Goal: Obtain resource: Download file/media

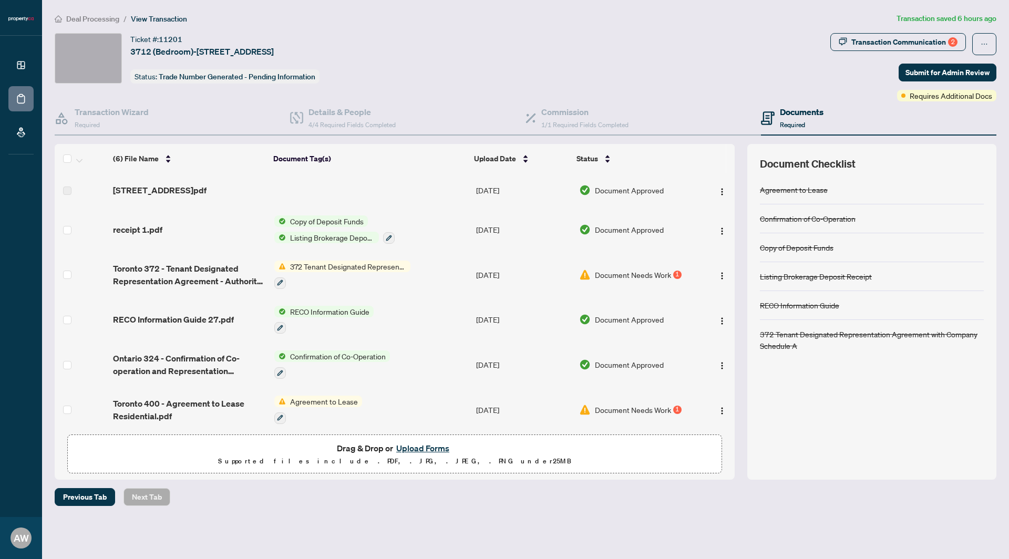
click at [422, 448] on button "Upload Forms" at bounding box center [422, 449] width 59 height 14
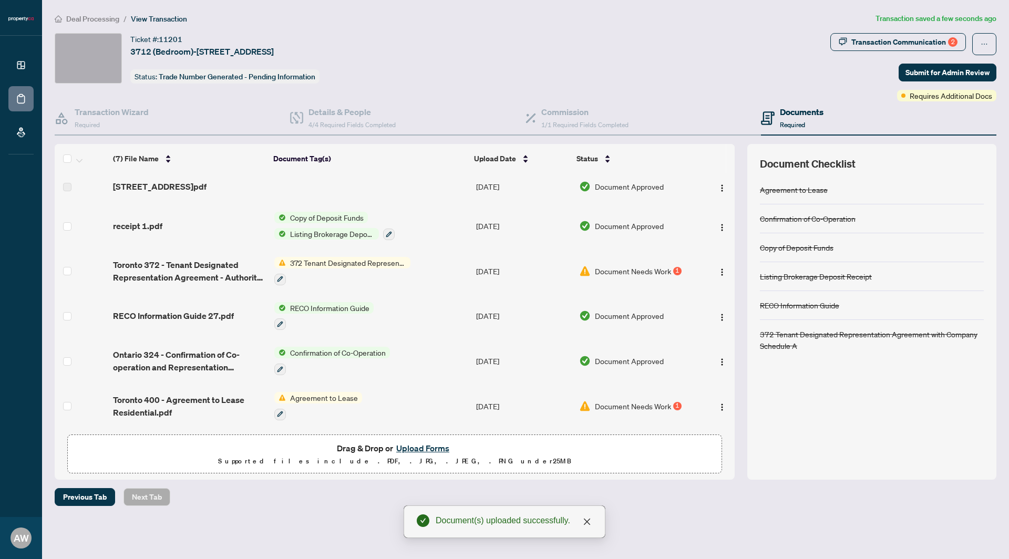
scroll to position [54, 0]
click at [223, 394] on span "Toronto 400 - Agreement to Lease Residential.pdf" at bounding box center [189, 406] width 153 height 25
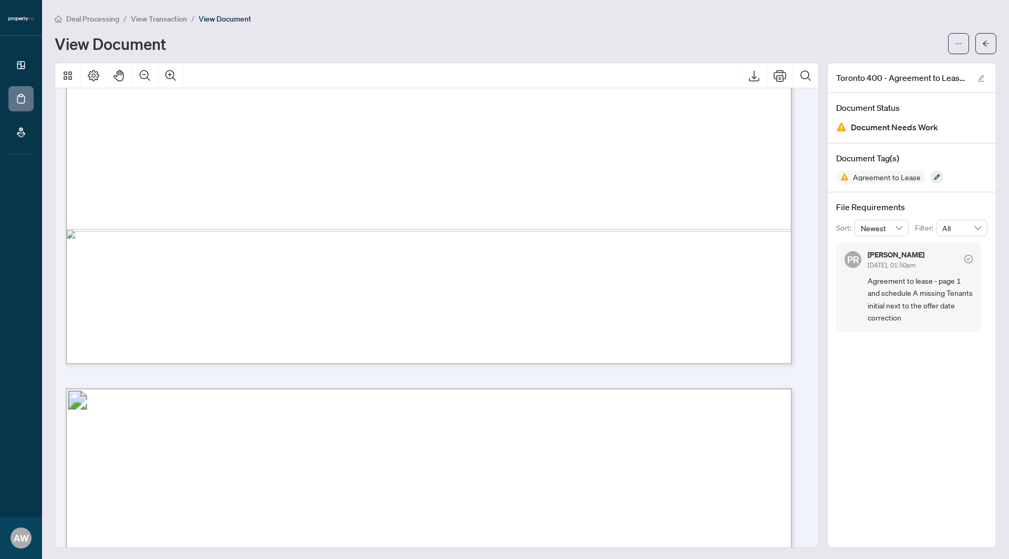
scroll to position [675, 0]
click at [982, 40] on icon "arrow-left" at bounding box center [985, 43] width 7 height 7
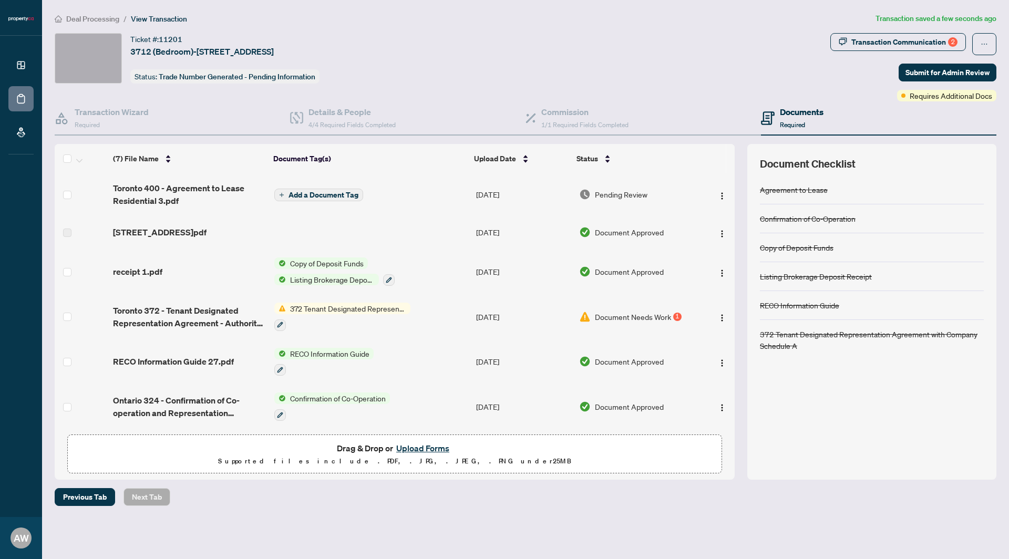
click at [323, 314] on span "372 Tenant Designated Representation Agreement with Company Schedule A" at bounding box center [348, 309] width 125 height 12
click at [202, 317] on span "Toronto 372 - Tenant Designated Representation Agreement - Authority for Leas 5…" at bounding box center [189, 316] width 153 height 25
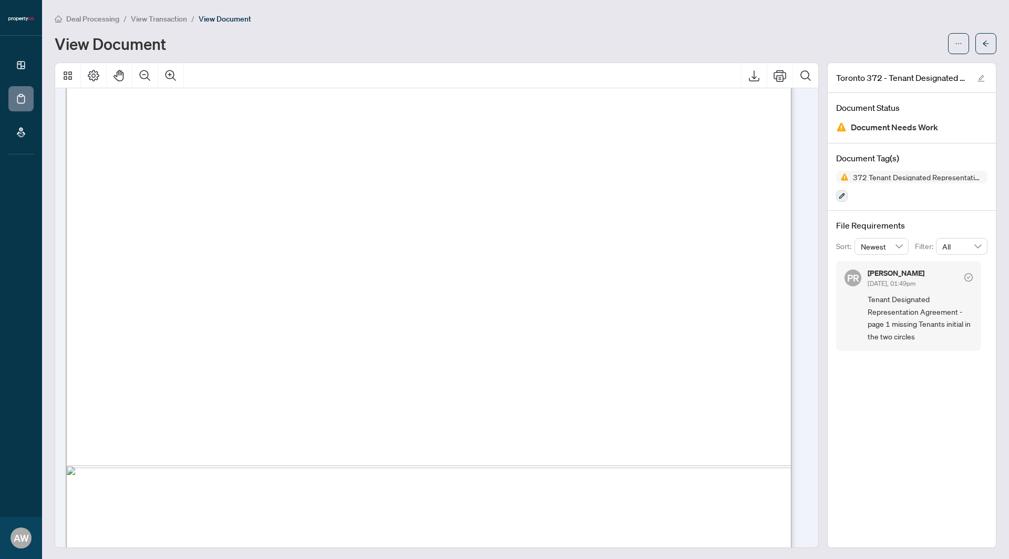
scroll to position [471, 0]
click at [774, 80] on icon "Print" at bounding box center [780, 75] width 13 height 13
